Goal: Task Accomplishment & Management: Manage account settings

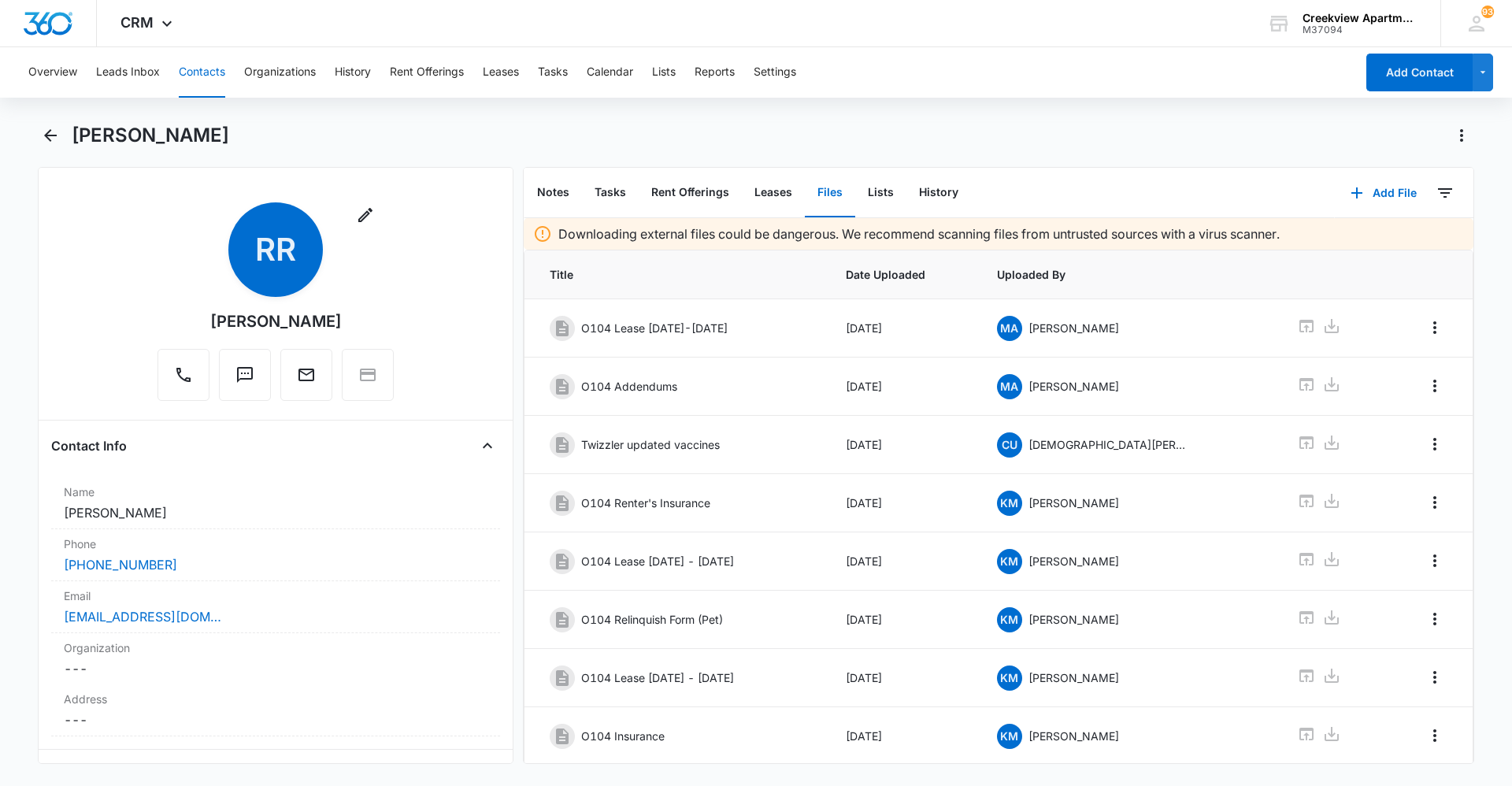
scroll to position [166, 0]
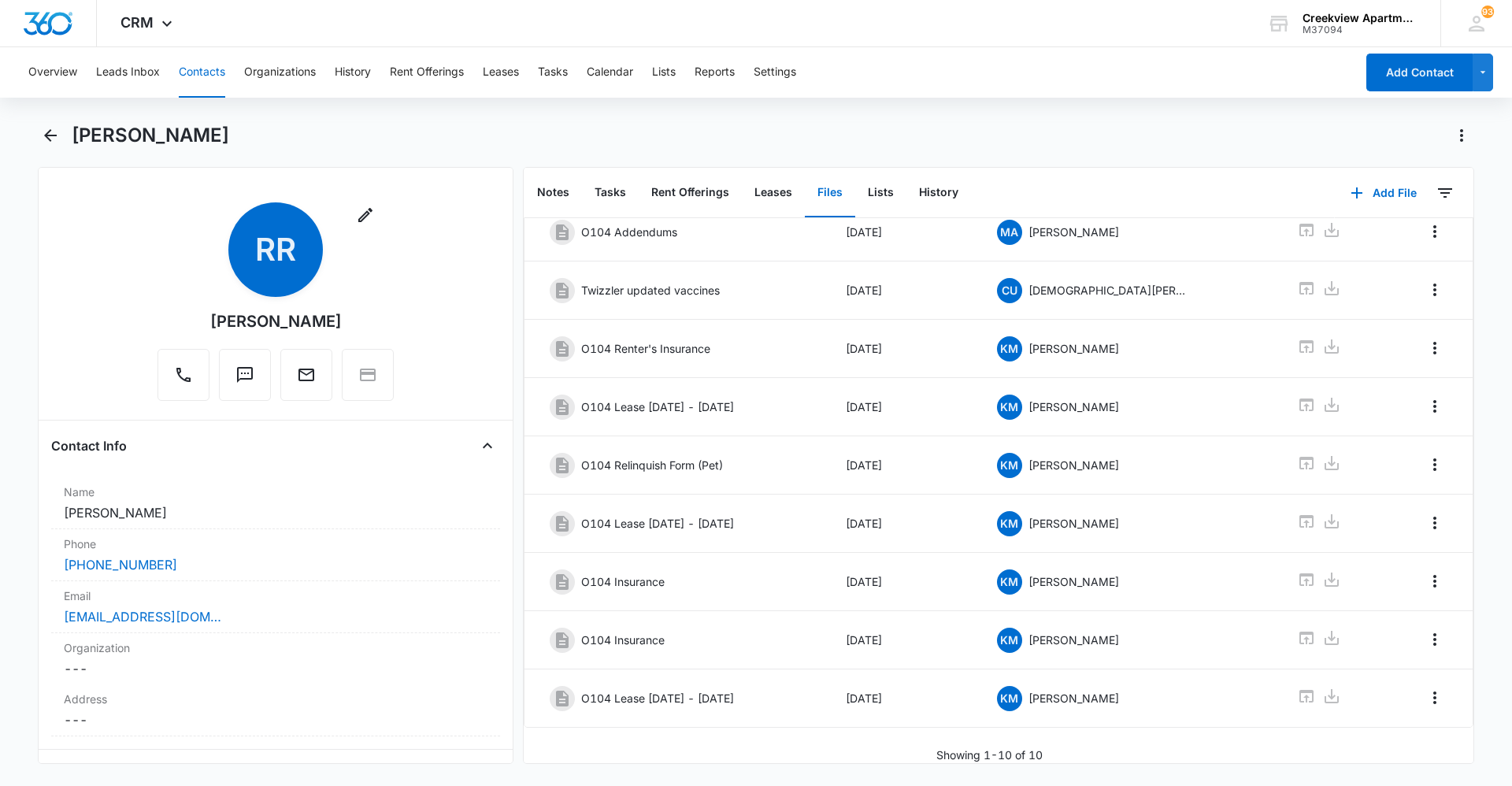
click at [1272, 730] on div "Downloading external files could be dangerous. We recommend scanning files from…" at bounding box center [999, 413] width 950 height 699
click at [692, 111] on div "Overview Leads Inbox Contacts Organizations History Rent Offerings Leases Tasks…" at bounding box center [756, 415] width 1512 height 736
click at [203, 77] on button "Contacts" at bounding box center [202, 72] width 46 height 50
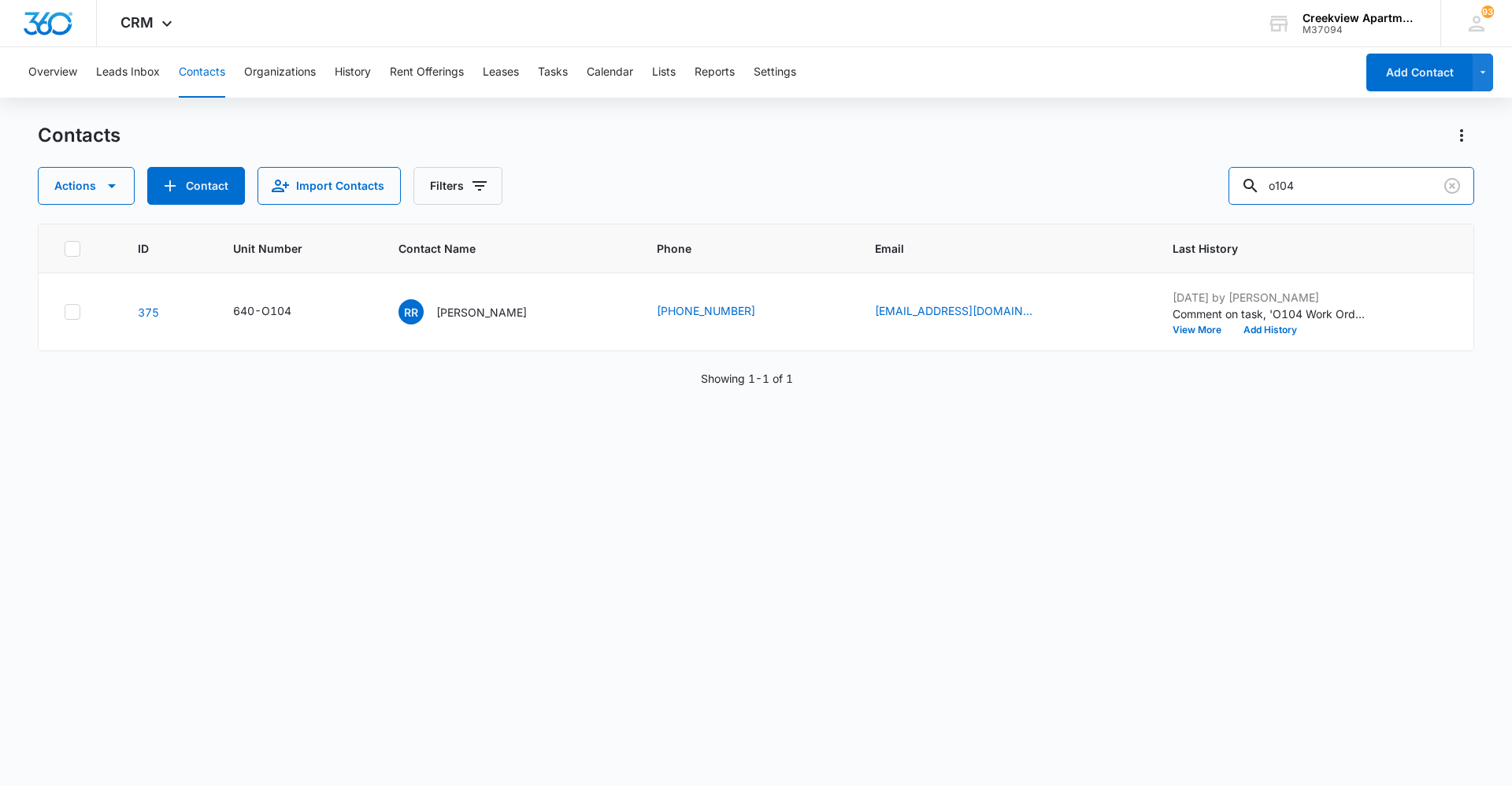
drag, startPoint x: 1381, startPoint y: 191, endPoint x: 1184, endPoint y: 184, distance: 197.1
click at [1184, 184] on div "Actions Contact Import Contacts Filters o104" at bounding box center [756, 186] width 1437 height 38
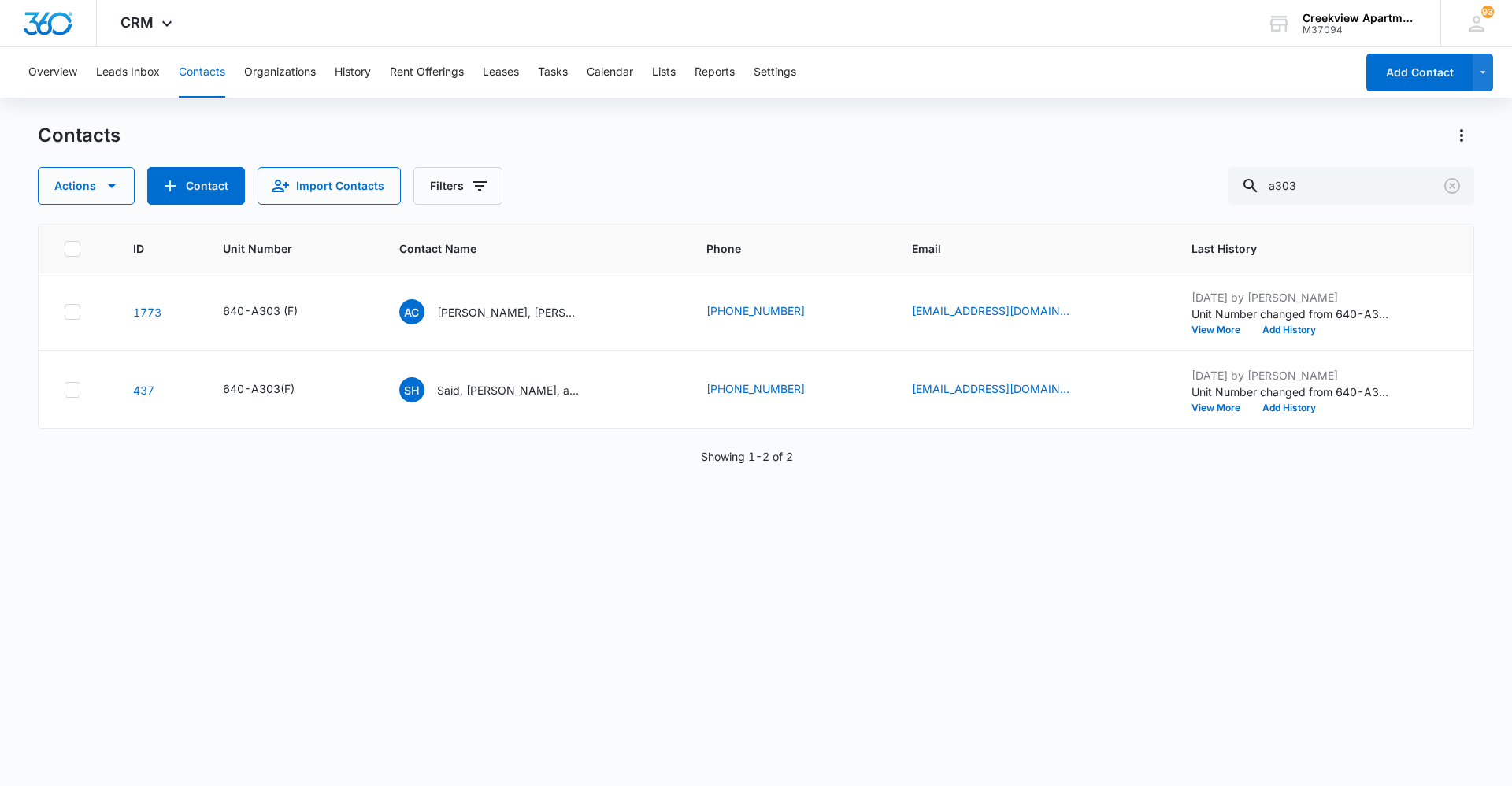
click at [688, 666] on div "ID Unit Number Contact Name Phone Email Last History 1773 640-A303 (F) AC [PERS…" at bounding box center [756, 493] width 1437 height 541
click at [1326, 174] on input "a303" at bounding box center [1351, 186] width 246 height 38
type input "[PERSON_NAME]"
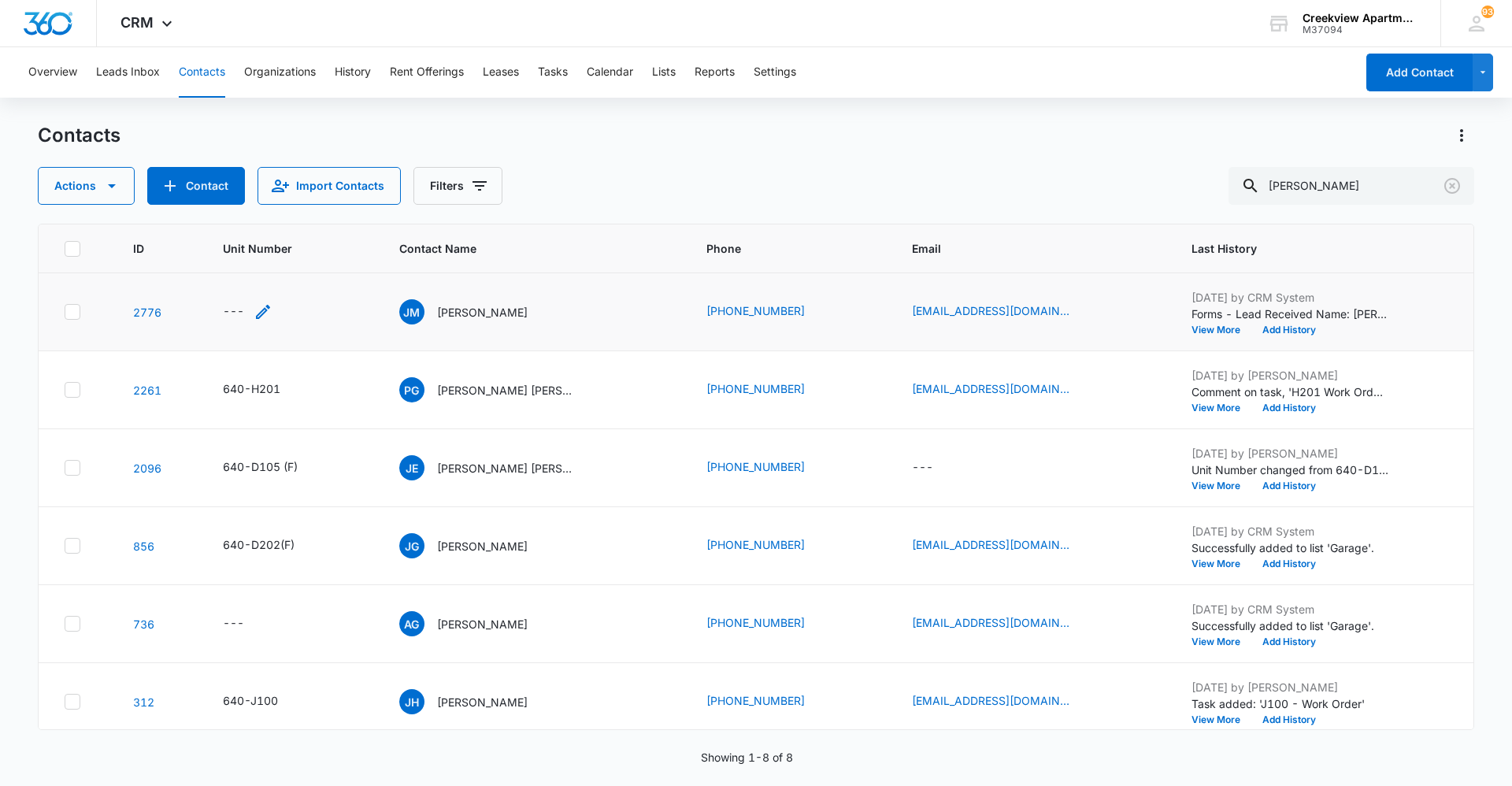
click at [265, 307] on icon "Unit Number - - Select to Edit Field" at bounding box center [263, 311] width 19 height 19
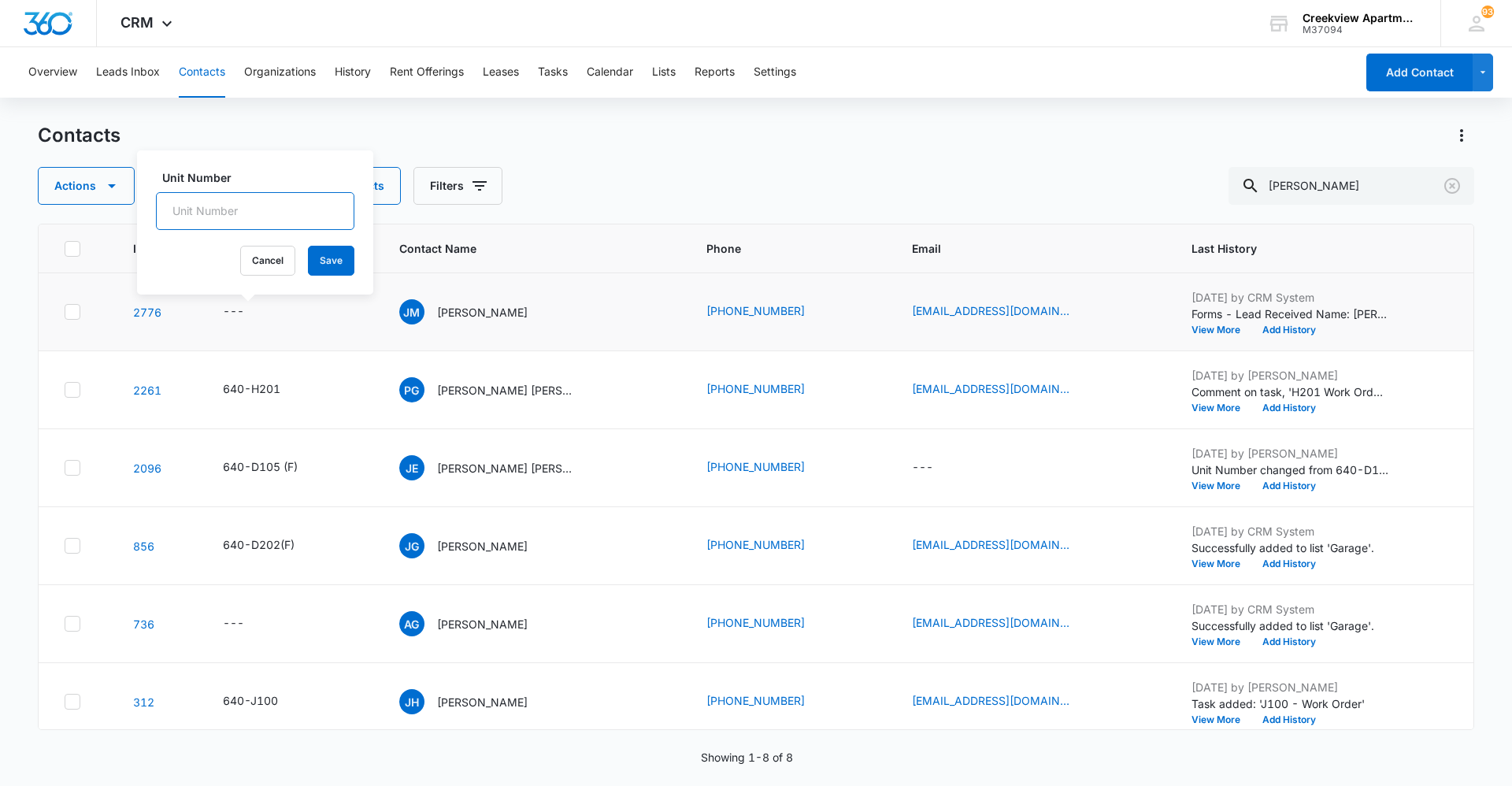
click at [233, 198] on input "Unit Number" at bounding box center [255, 211] width 199 height 38
type input "640-A303"
click at [308, 250] on button "Save" at bounding box center [331, 260] width 46 height 30
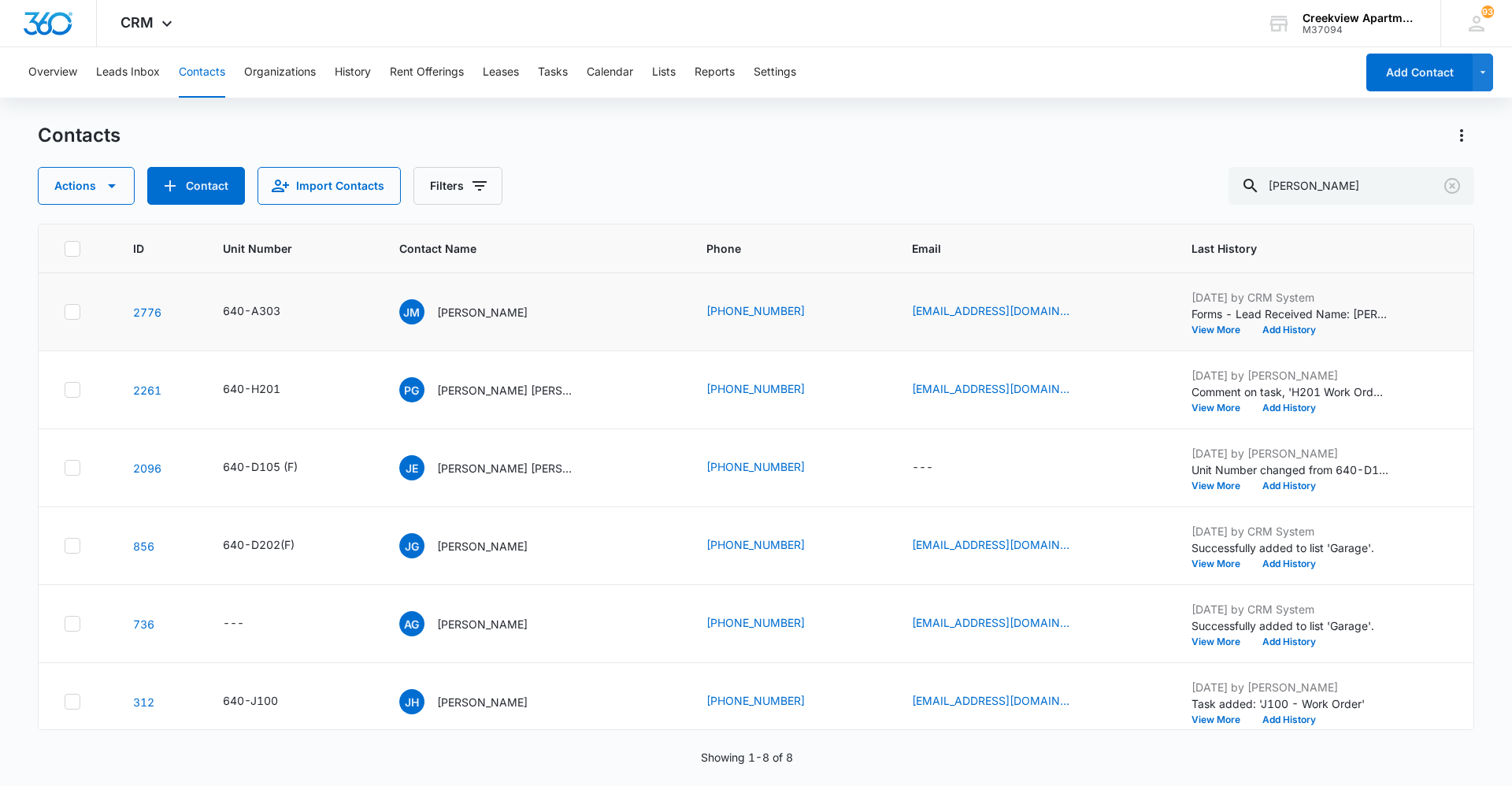
click at [831, 196] on div "Actions Contact Import Contacts Filters [PERSON_NAME]" at bounding box center [756, 186] width 1437 height 38
click at [1455, 189] on icon "Clear" at bounding box center [1452, 186] width 19 height 19
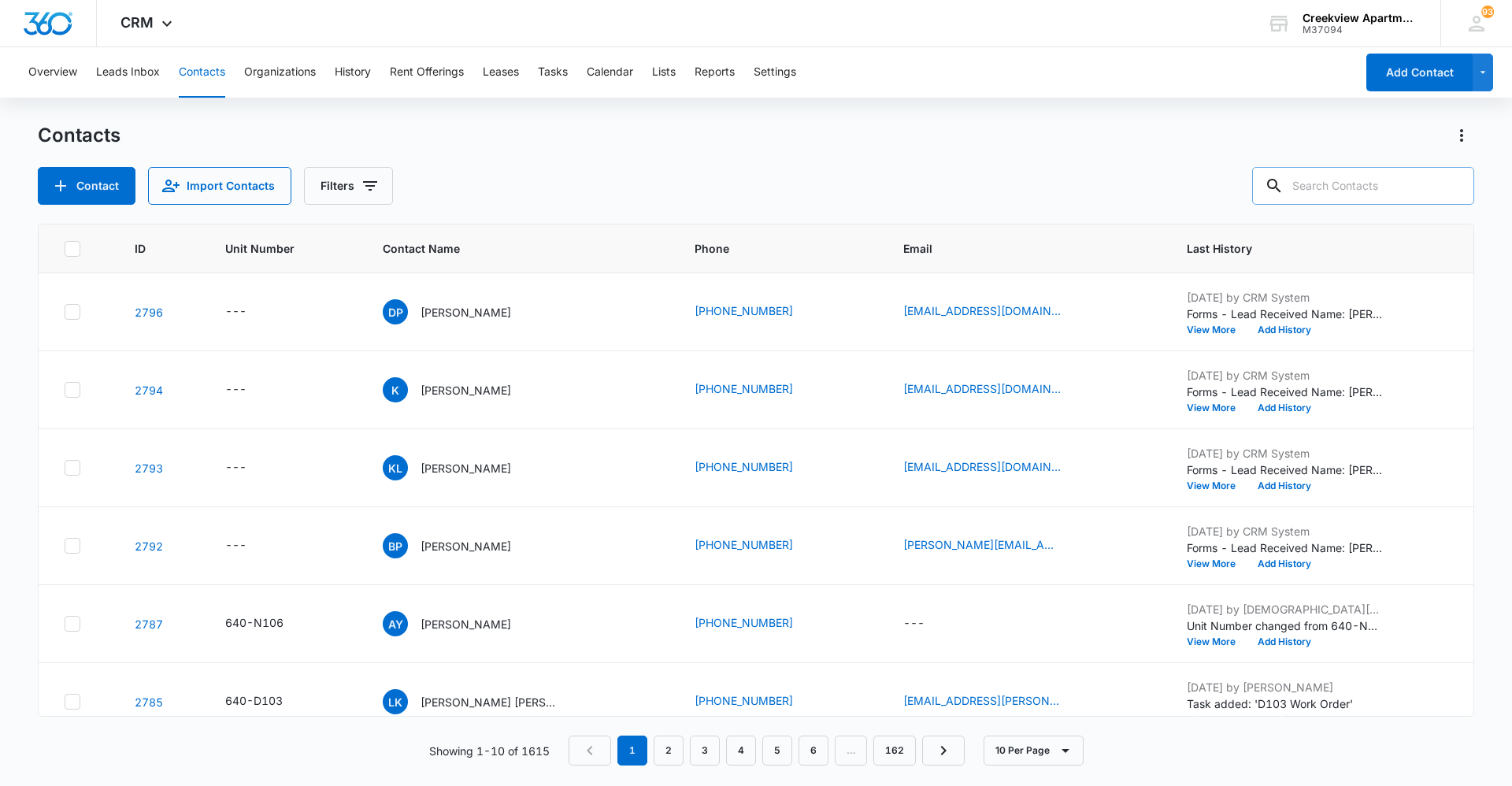
click at [907, 180] on div "Contact Import Contacts Filters" at bounding box center [756, 186] width 1437 height 38
click at [1231, 191] on div "Contact Import Contacts Filters" at bounding box center [756, 186] width 1437 height 38
click at [1046, 198] on div "Contact Import Contacts Filters" at bounding box center [756, 186] width 1437 height 38
